Goal: Task Accomplishment & Management: Use online tool/utility

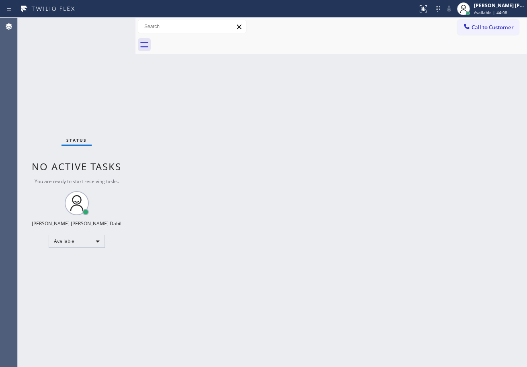
click at [94, 24] on div "Status No active tasks You are ready to start receiving tasks. [PERSON_NAME] [P…" at bounding box center [77, 193] width 118 height 350
drag, startPoint x: 94, startPoint y: 24, endPoint x: 90, endPoint y: 27, distance: 5.1
click at [90, 27] on div "Status No active tasks You are ready to start receiving tasks. [PERSON_NAME] [P…" at bounding box center [77, 193] width 118 height 350
click at [85, 29] on div "Status No active tasks You are ready to start receiving tasks. [PERSON_NAME] [P…" at bounding box center [77, 193] width 118 height 350
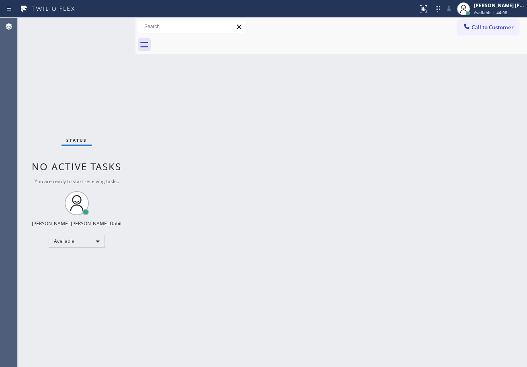
click at [87, 30] on div "Status No active tasks You are ready to start receiving tasks. [PERSON_NAME] [P…" at bounding box center [77, 193] width 118 height 350
drag, startPoint x: 87, startPoint y: 30, endPoint x: 82, endPoint y: 34, distance: 6.8
click at [82, 34] on div "Status No active tasks You are ready to start receiving tasks. [PERSON_NAME] [P…" at bounding box center [77, 193] width 118 height 350
drag, startPoint x: 65, startPoint y: 73, endPoint x: 100, endPoint y: 68, distance: 35.3
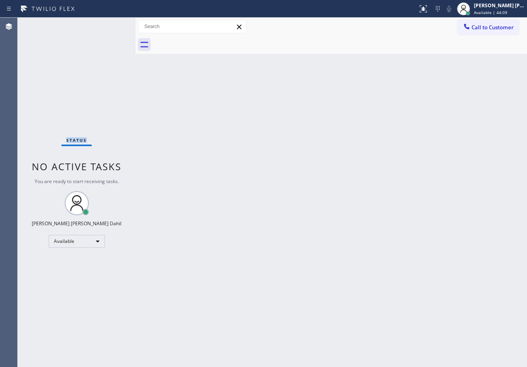
click at [66, 73] on div "Status No active tasks You are ready to start receiving tasks. [PERSON_NAME] [P…" at bounding box center [77, 193] width 118 height 350
click at [116, 39] on div "Status No active tasks You are ready to start receiving tasks. [PERSON_NAME] [P…" at bounding box center [77, 193] width 118 height 350
click at [117, 38] on div "Status No active tasks You are ready to start receiving tasks. [PERSON_NAME] [P…" at bounding box center [77, 193] width 118 height 350
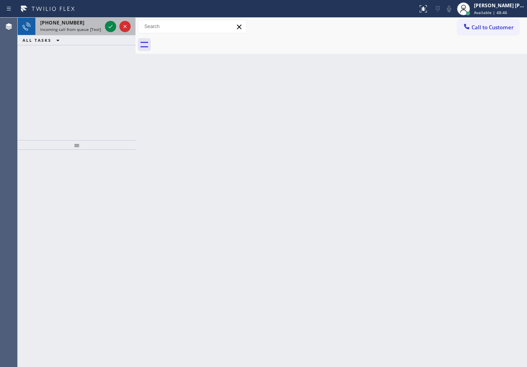
click at [90, 29] on span "Incoming call from queue [Test] All" at bounding box center [73, 30] width 67 height 6
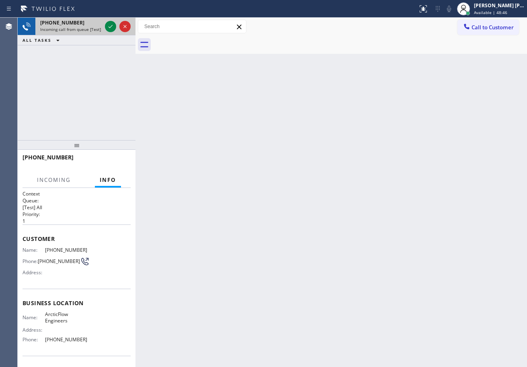
click at [90, 28] on span "Incoming call from queue [Test] All" at bounding box center [73, 30] width 67 height 6
click at [90, 27] on span "Incoming call from queue [Test] All" at bounding box center [73, 30] width 67 height 6
click at [108, 26] on icon at bounding box center [111, 27] width 10 height 10
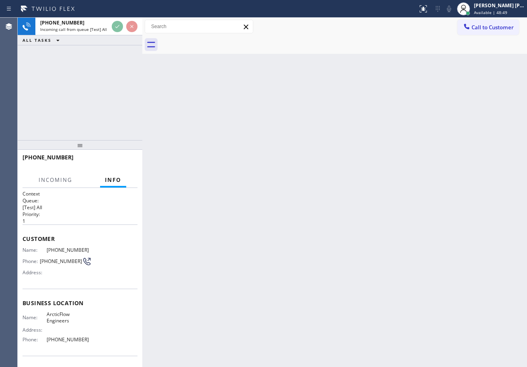
drag, startPoint x: 135, startPoint y: 29, endPoint x: 143, endPoint y: 31, distance: 7.4
click at [142, 31] on div at bounding box center [142, 193] width 0 height 350
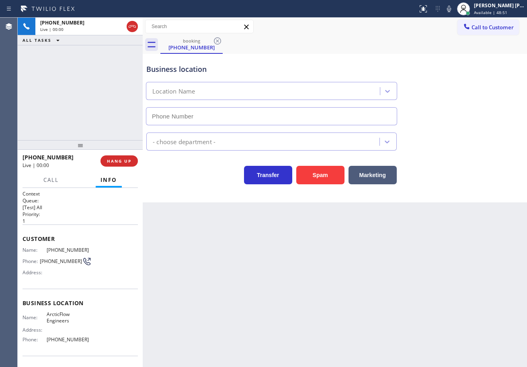
type input "[PHONE_NUMBER]"
click at [309, 184] on button "Spam" at bounding box center [320, 175] width 48 height 18
drag, startPoint x: 309, startPoint y: 184, endPoint x: 310, endPoint y: 178, distance: 6.1
click at [309, 182] on button "Spam" at bounding box center [320, 175] width 48 height 18
click at [310, 178] on button "Spam" at bounding box center [320, 175] width 48 height 18
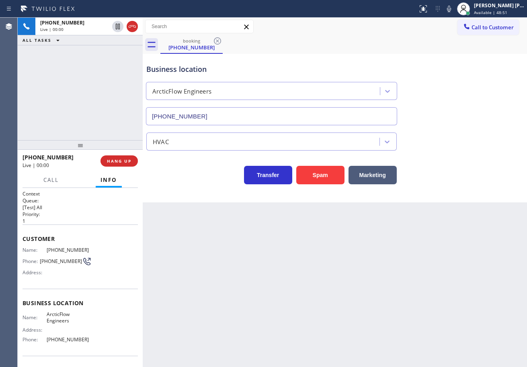
drag, startPoint x: 310, startPoint y: 178, endPoint x: 333, endPoint y: 234, distance: 60.4
click at [311, 178] on button "Spam" at bounding box center [320, 175] width 48 height 18
click at [374, 288] on div "Back to Dashboard Change Sender ID Customers Technicians Select a contact Outbo…" at bounding box center [335, 193] width 384 height 350
click at [428, 9] on icon at bounding box center [423, 9] width 10 height 10
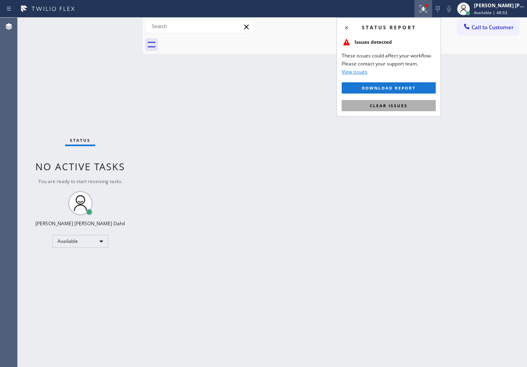
click at [413, 105] on button "Clear issues" at bounding box center [388, 105] width 94 height 11
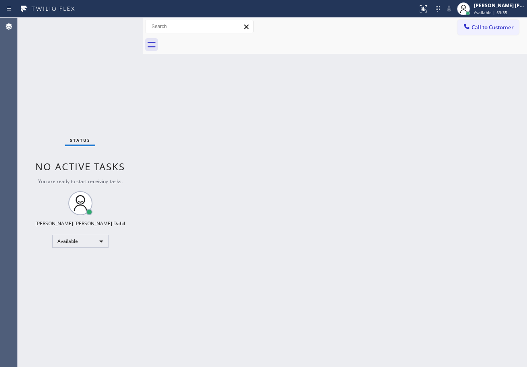
click at [76, 25] on div "Status No active tasks You are ready to start receiving tasks. [PERSON_NAME] [P…" at bounding box center [80, 193] width 125 height 350
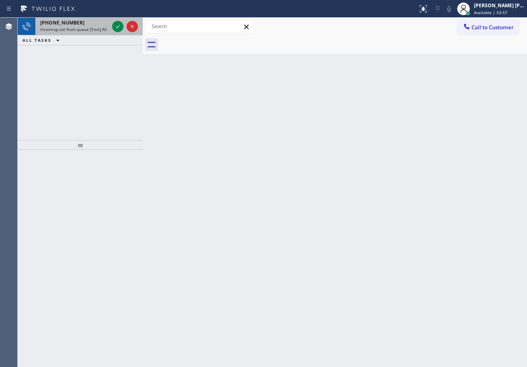
click at [102, 30] on span "Incoming call from queue [Test] All" at bounding box center [73, 30] width 67 height 6
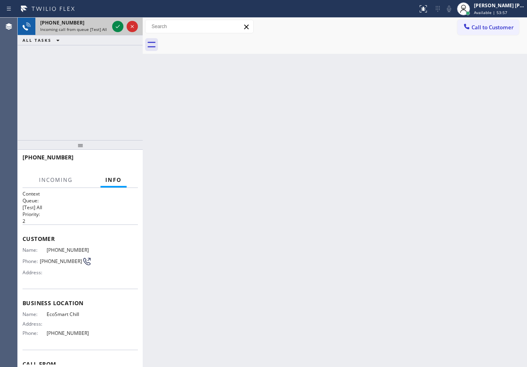
click at [102, 30] on span "Incoming call from queue [Test] All" at bounding box center [73, 30] width 67 height 6
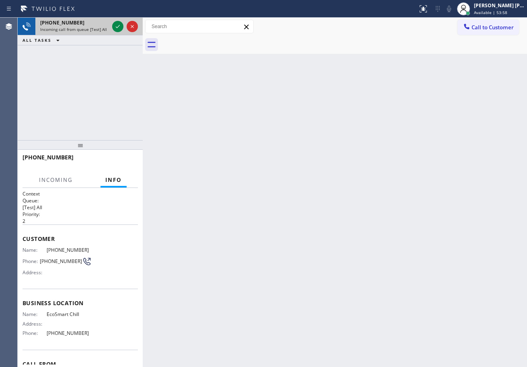
click at [102, 30] on span "Incoming call from queue [Test] All" at bounding box center [73, 30] width 67 height 6
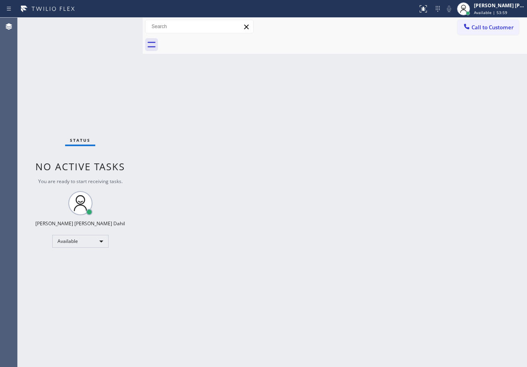
click at [117, 26] on div "Status No active tasks You are ready to start receiving tasks. [PERSON_NAME] [P…" at bounding box center [80, 193] width 125 height 350
click at [116, 27] on div "Status No active tasks You are ready to start receiving tasks. [PERSON_NAME] [P…" at bounding box center [80, 193] width 125 height 350
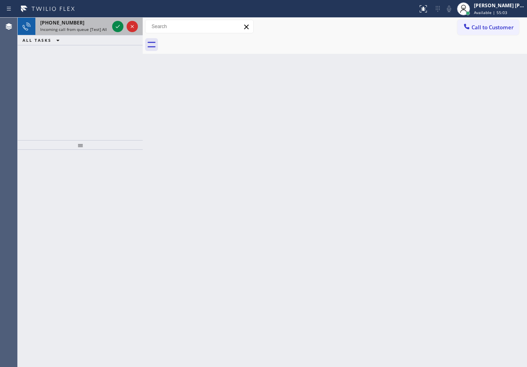
click at [102, 28] on span "Incoming call from queue [Test] All" at bounding box center [73, 30] width 67 height 6
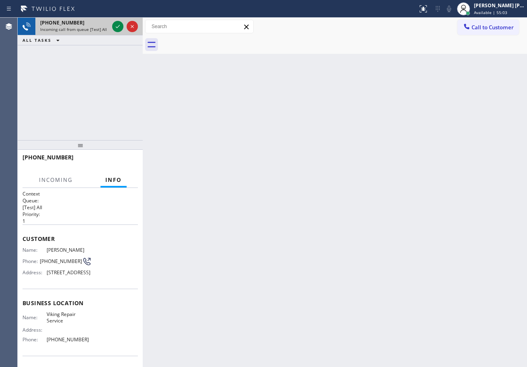
click at [102, 29] on span "Incoming call from queue [Test] All" at bounding box center [73, 30] width 67 height 6
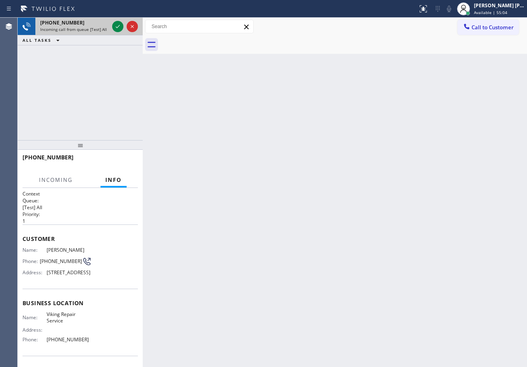
click at [102, 29] on span "Incoming call from queue [Test] All" at bounding box center [73, 30] width 67 height 6
click at [108, 30] on div "Incoming call from queue [Test] All" at bounding box center [74, 30] width 69 height 6
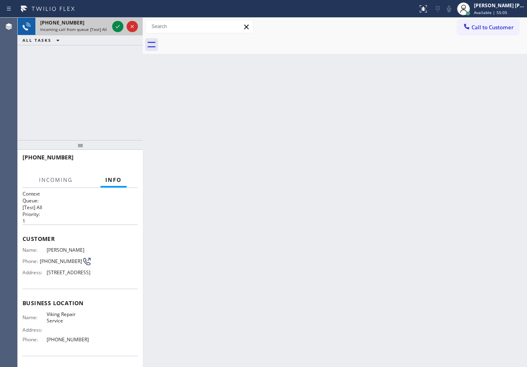
drag, startPoint x: 108, startPoint y: 31, endPoint x: 114, endPoint y: 34, distance: 6.1
click at [114, 34] on div "[PHONE_NUMBER] Incoming call from queue [Test] All" at bounding box center [80, 27] width 125 height 18
click at [114, 34] on div at bounding box center [124, 27] width 29 height 18
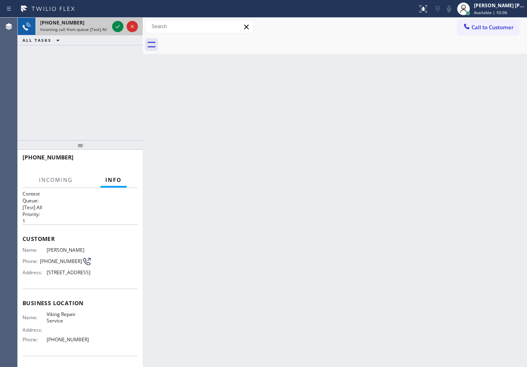
click at [114, 33] on div at bounding box center [124, 27] width 29 height 18
click at [115, 30] on icon at bounding box center [118, 27] width 10 height 10
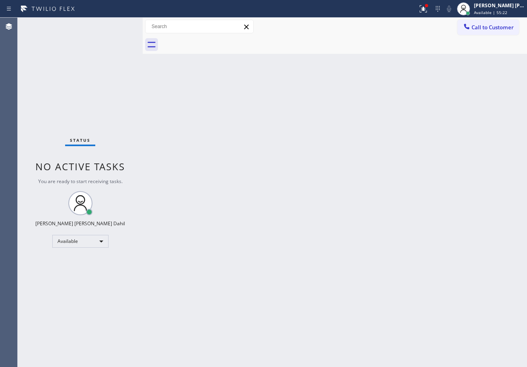
drag, startPoint x: 108, startPoint y: 51, endPoint x: 108, endPoint y: 46, distance: 5.2
click at [108, 50] on div "Status No active tasks You are ready to start receiving tasks. [PERSON_NAME] [P…" at bounding box center [80, 193] width 125 height 350
drag, startPoint x: 110, startPoint y: 33, endPoint x: 110, endPoint y: 27, distance: 5.6
click at [110, 31] on div "Status No active tasks You are ready to start receiving tasks. [PERSON_NAME] [P…" at bounding box center [80, 193] width 125 height 350
click at [110, 27] on div "Status No active tasks You are ready to start receiving tasks. [PERSON_NAME] [P…" at bounding box center [80, 193] width 125 height 350
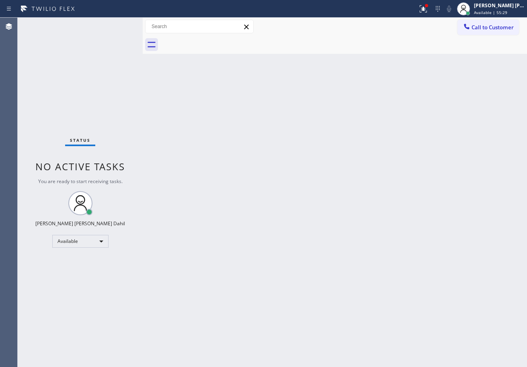
click at [110, 27] on div "Status No active tasks You are ready to start receiving tasks. [PERSON_NAME] [P…" at bounding box center [80, 193] width 125 height 350
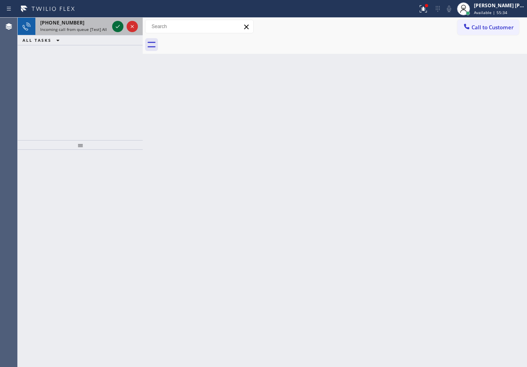
click at [112, 25] on div at bounding box center [117, 27] width 11 height 10
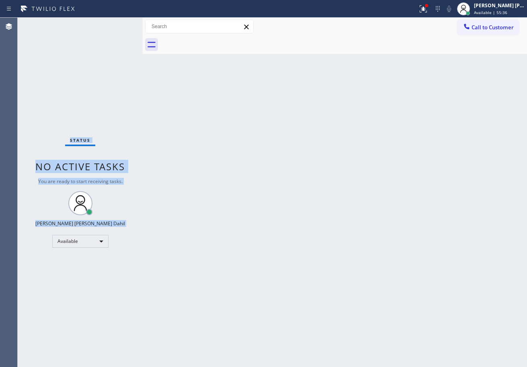
click at [112, 25] on div "Status No active tasks You are ready to start receiving tasks. [PERSON_NAME] [P…" at bounding box center [80, 193] width 125 height 350
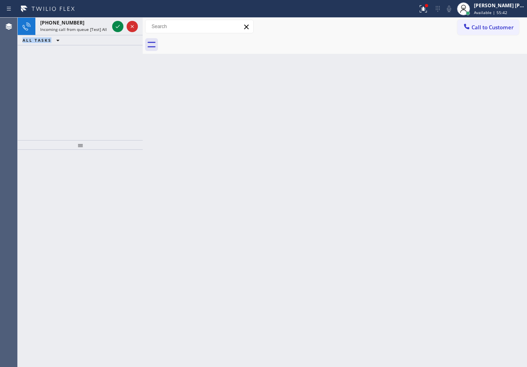
click at [112, 25] on div at bounding box center [117, 27] width 11 height 10
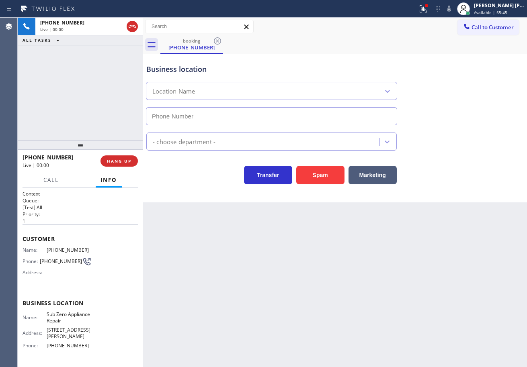
type input "[PHONE_NUMBER]"
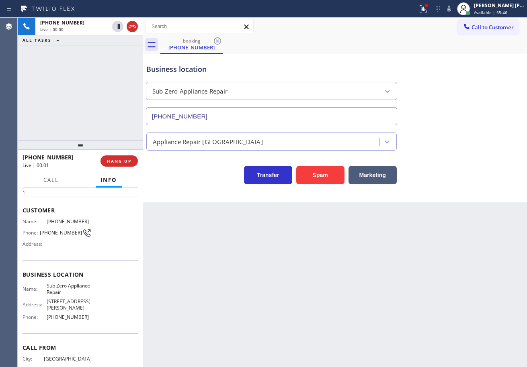
scroll to position [58, 0]
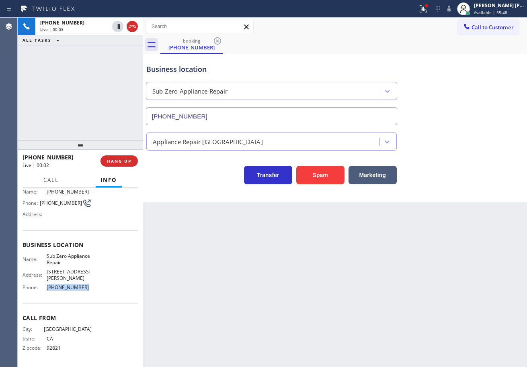
drag, startPoint x: 85, startPoint y: 284, endPoint x: 45, endPoint y: 290, distance: 41.0
click at [45, 290] on div "Name: Sub Zero Appliance Repair Address: [STREET_ADDRESS][PERSON_NAME] Phone: […" at bounding box center [56, 273] width 69 height 41
copy div "[PHONE_NUMBER]"
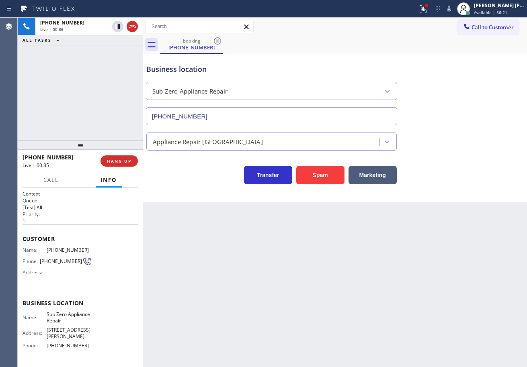
click at [95, 94] on div "[PHONE_NUMBER] Live | 00:36 ALL TASKS ALL TASKS ACTIVE TASKS TASKS IN WRAP UP" at bounding box center [80, 79] width 125 height 123
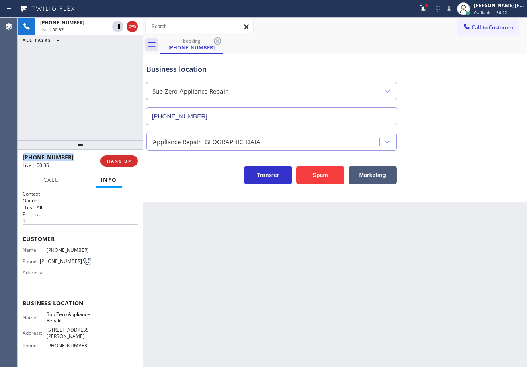
click at [95, 94] on div "[PHONE_NUMBER] Live | 00:37 ALL TASKS ALL TASKS ACTIVE TASKS TASKS IN WRAP UP" at bounding box center [80, 79] width 125 height 123
click at [98, 104] on div "[PHONE_NUMBER] Live | 00:38 ALL TASKS ALL TASKS ACTIVE TASKS TASKS IN WRAP UP" at bounding box center [80, 79] width 125 height 123
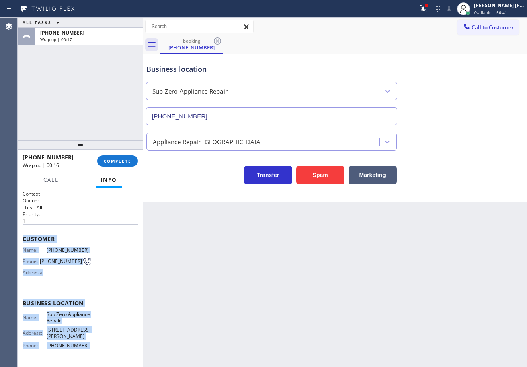
scroll to position [58, 0]
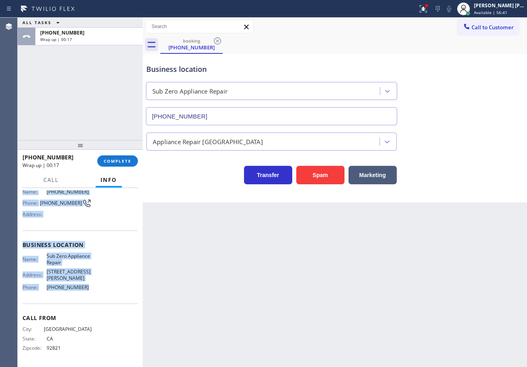
drag, startPoint x: 19, startPoint y: 236, endPoint x: 88, endPoint y: 287, distance: 85.8
click at [88, 287] on div "Context Queue: [Test] All Priority: 1 Customer Name: [PHONE_NUMBER] Phone: [PHO…" at bounding box center [80, 277] width 125 height 179
copy div "Customer Name: [PHONE_NUMBER] Phone: [PHONE_NUMBER] Address: Business location …"
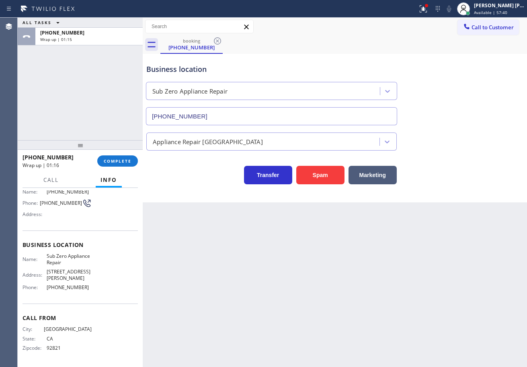
click at [69, 107] on div "ALL TASKS ALL TASKS ACTIVE TASKS TASKS IN WRAP UP [PHONE_NUMBER] Wrap up | 01:15" at bounding box center [80, 79] width 125 height 123
click at [125, 162] on span "COMPLETE" at bounding box center [118, 161] width 28 height 6
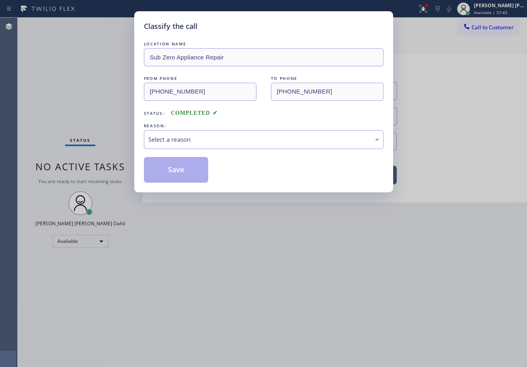
click at [198, 138] on div "Select a reason" at bounding box center [263, 139] width 231 height 9
click at [191, 172] on button "Save" at bounding box center [176, 170] width 65 height 26
click at [190, 173] on button "Save" at bounding box center [176, 170] width 65 height 26
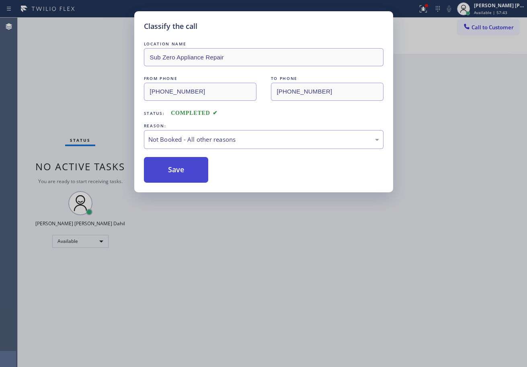
click at [190, 173] on button "Save" at bounding box center [176, 170] width 65 height 26
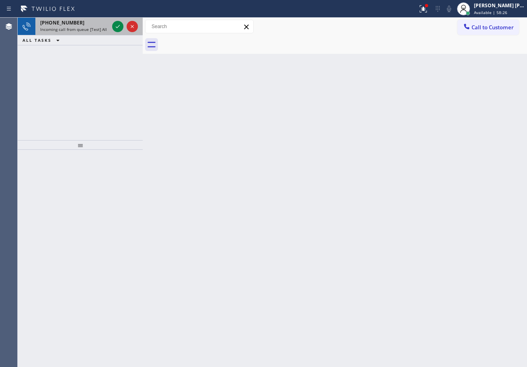
click at [96, 32] on div "[PHONE_NUMBER] Incoming call from queue [Test] All" at bounding box center [72, 27] width 75 height 18
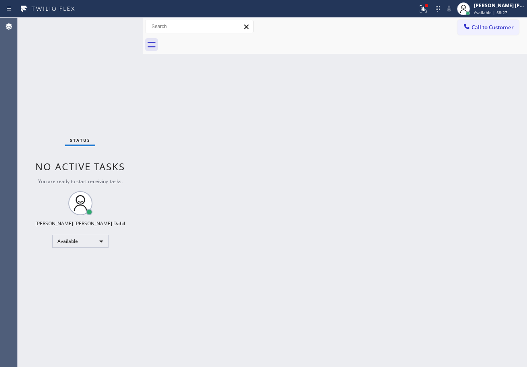
click at [96, 31] on div "Status No active tasks You are ready to start receiving tasks. [PERSON_NAME] [P…" at bounding box center [80, 193] width 125 height 350
drag, startPoint x: 285, startPoint y: 196, endPoint x: 290, endPoint y: 202, distance: 8.2
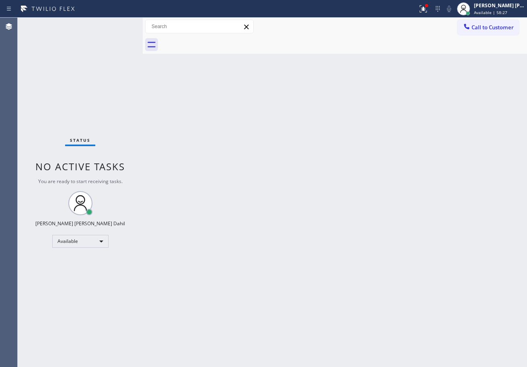
click at [288, 200] on div "Back to Dashboard Change Sender ID Customers Technicians Select a contact Outbo…" at bounding box center [335, 193] width 384 height 350
click at [376, 114] on div "Back to Dashboard Change Sender ID Customers Technicians Select a contact Outbo…" at bounding box center [335, 193] width 384 height 350
click at [427, 13] on icon at bounding box center [423, 9] width 10 height 10
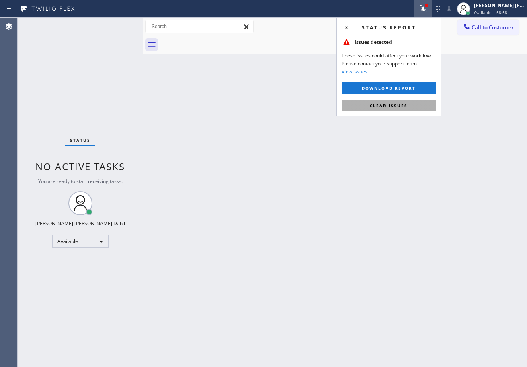
click at [415, 104] on button "Clear issues" at bounding box center [388, 105] width 94 height 11
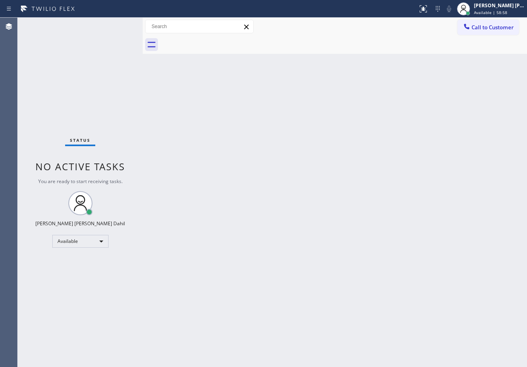
click at [415, 104] on div "Back to Dashboard Change Sender ID Customers Technicians Select a contact Outbo…" at bounding box center [335, 193] width 384 height 350
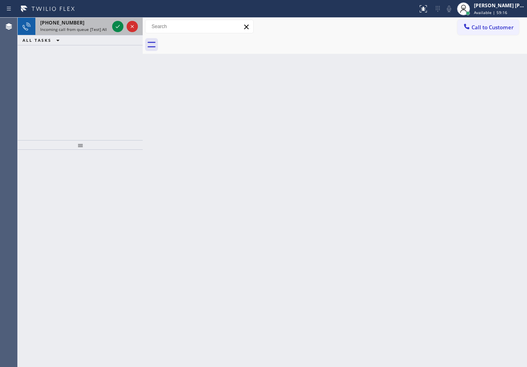
click at [83, 26] on div "[PHONE_NUMBER]" at bounding box center [74, 22] width 69 height 7
click at [84, 26] on div "[PHONE_NUMBER]" at bounding box center [74, 22] width 69 height 7
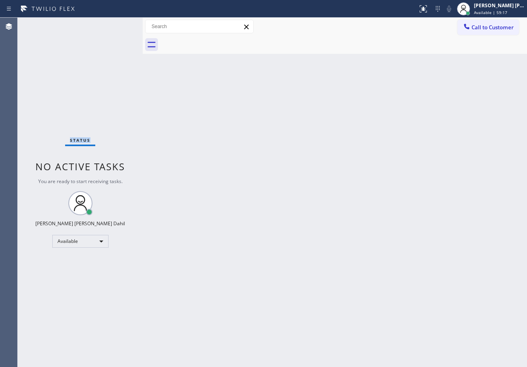
click at [84, 26] on div "Status No active tasks You are ready to start receiving tasks. [PERSON_NAME] [P…" at bounding box center [80, 193] width 125 height 350
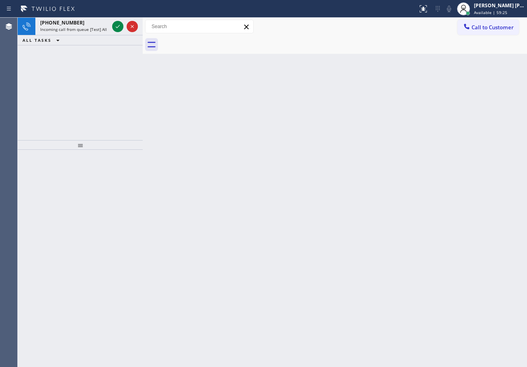
click at [84, 26] on div "[PHONE_NUMBER]" at bounding box center [74, 22] width 69 height 7
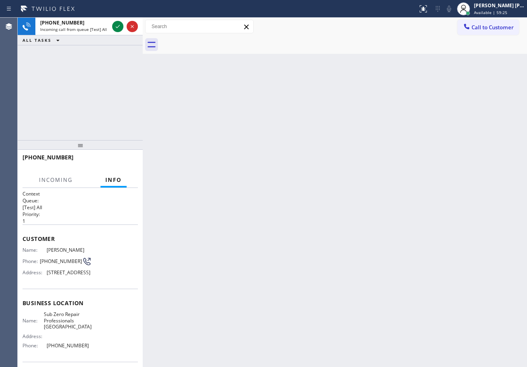
click at [84, 26] on div "[PHONE_NUMBER]" at bounding box center [74, 22] width 69 height 7
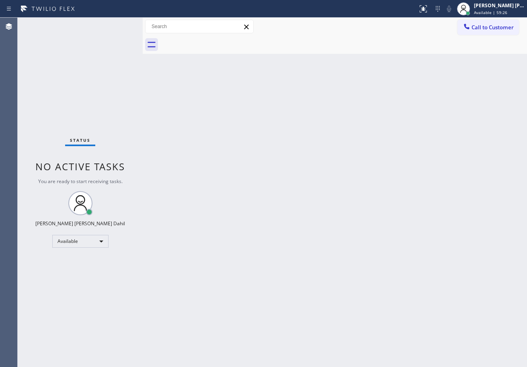
click at [105, 30] on div "Status No active tasks You are ready to start receiving tasks. [PERSON_NAME] [P…" at bounding box center [80, 193] width 125 height 350
click at [106, 33] on div "Status No active tasks You are ready to start receiving tasks. [PERSON_NAME] [P…" at bounding box center [80, 193] width 125 height 350
click at [356, 215] on div "Back to Dashboard Change Sender ID Customers Technicians Select a contact Outbo…" at bounding box center [335, 193] width 384 height 350
click at [358, 215] on div "Back to Dashboard Change Sender ID Customers Technicians Select a contact Outbo…" at bounding box center [335, 193] width 384 height 350
drag, startPoint x: 486, startPoint y: 10, endPoint x: 461, endPoint y: 37, distance: 36.7
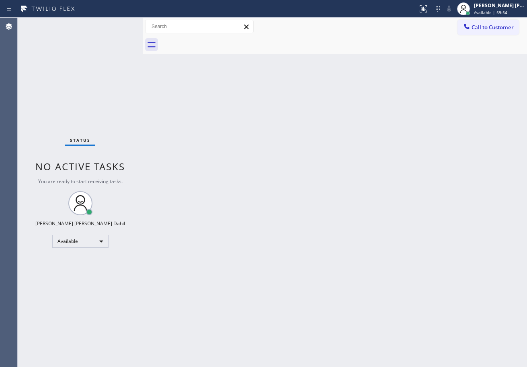
click at [486, 9] on div "[PERSON_NAME] [PERSON_NAME] Dahil Available | 59:54" at bounding box center [499, 9] width 55 height 14
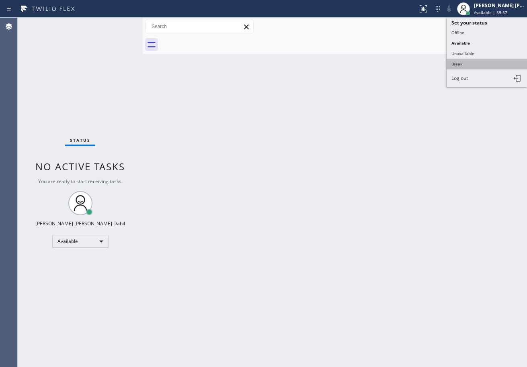
click at [457, 64] on button "Break" at bounding box center [486, 64] width 80 height 10
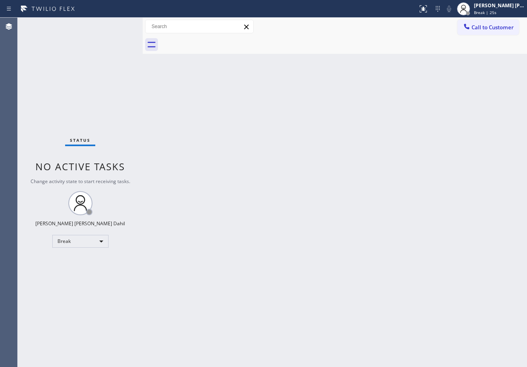
click at [422, 49] on div at bounding box center [343, 45] width 366 height 18
